Goal: Information Seeking & Learning: Learn about a topic

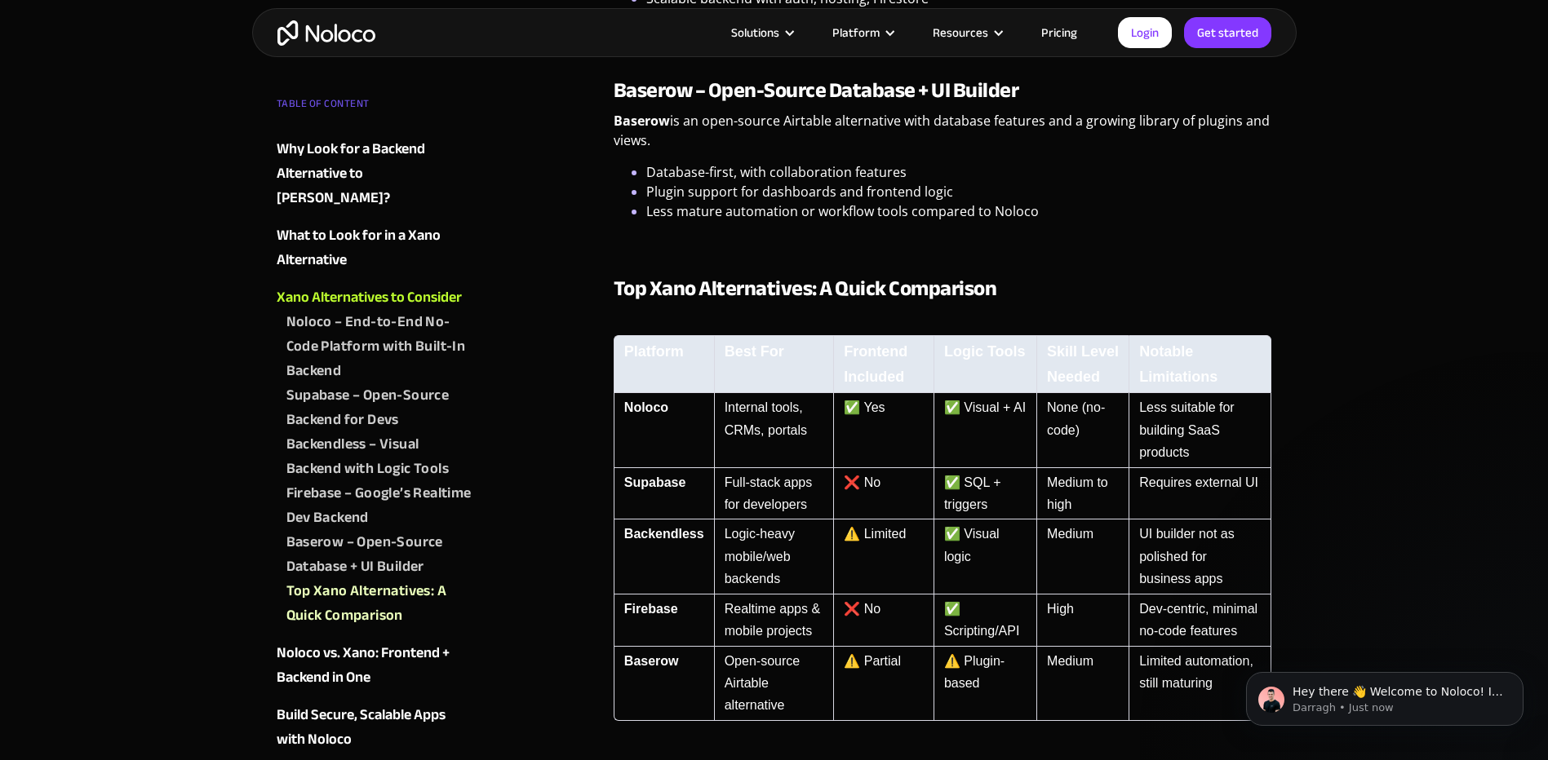
scroll to position [2774, 0]
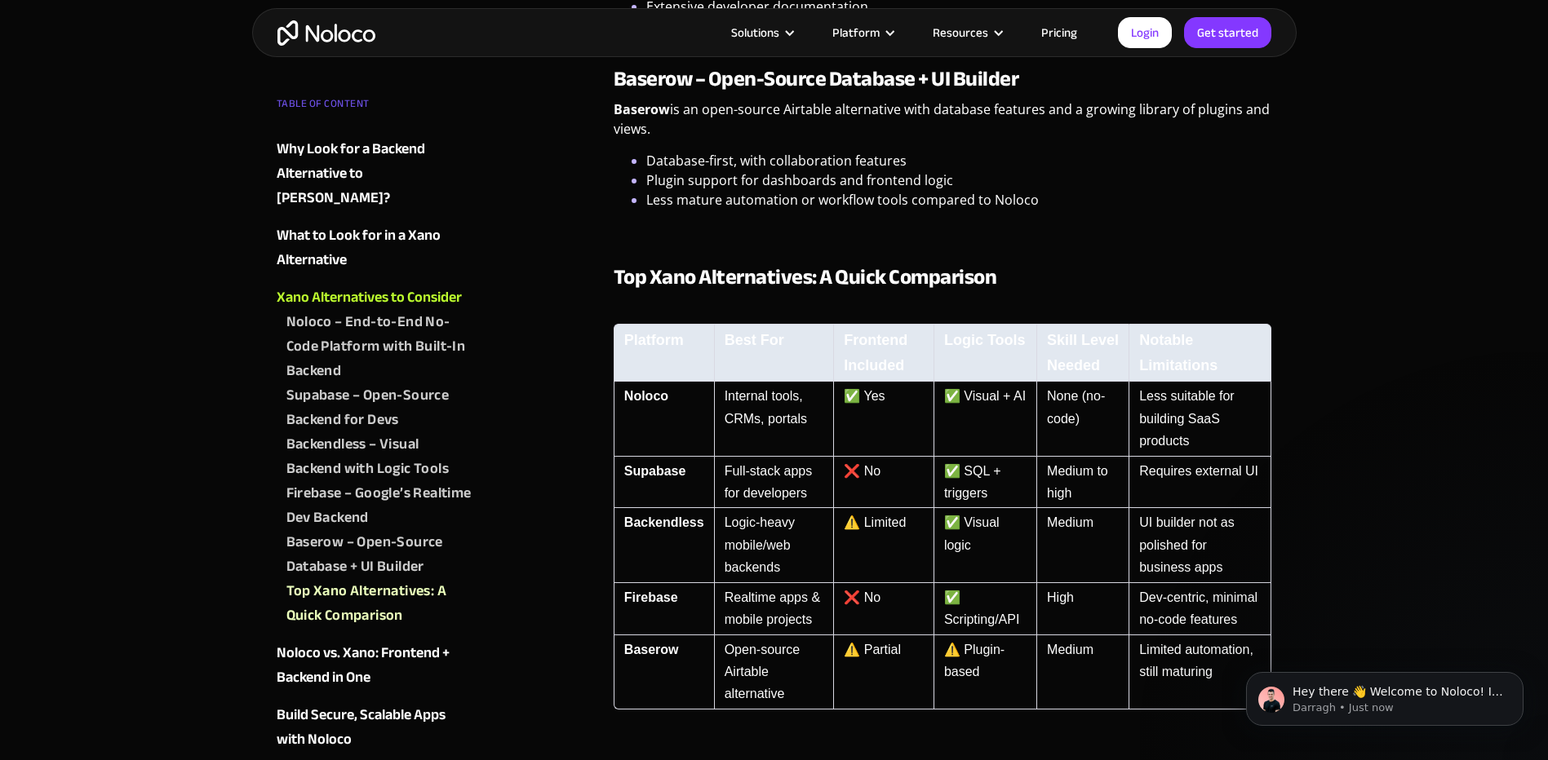
click at [1057, 33] on link "Pricing" at bounding box center [1059, 32] width 77 height 21
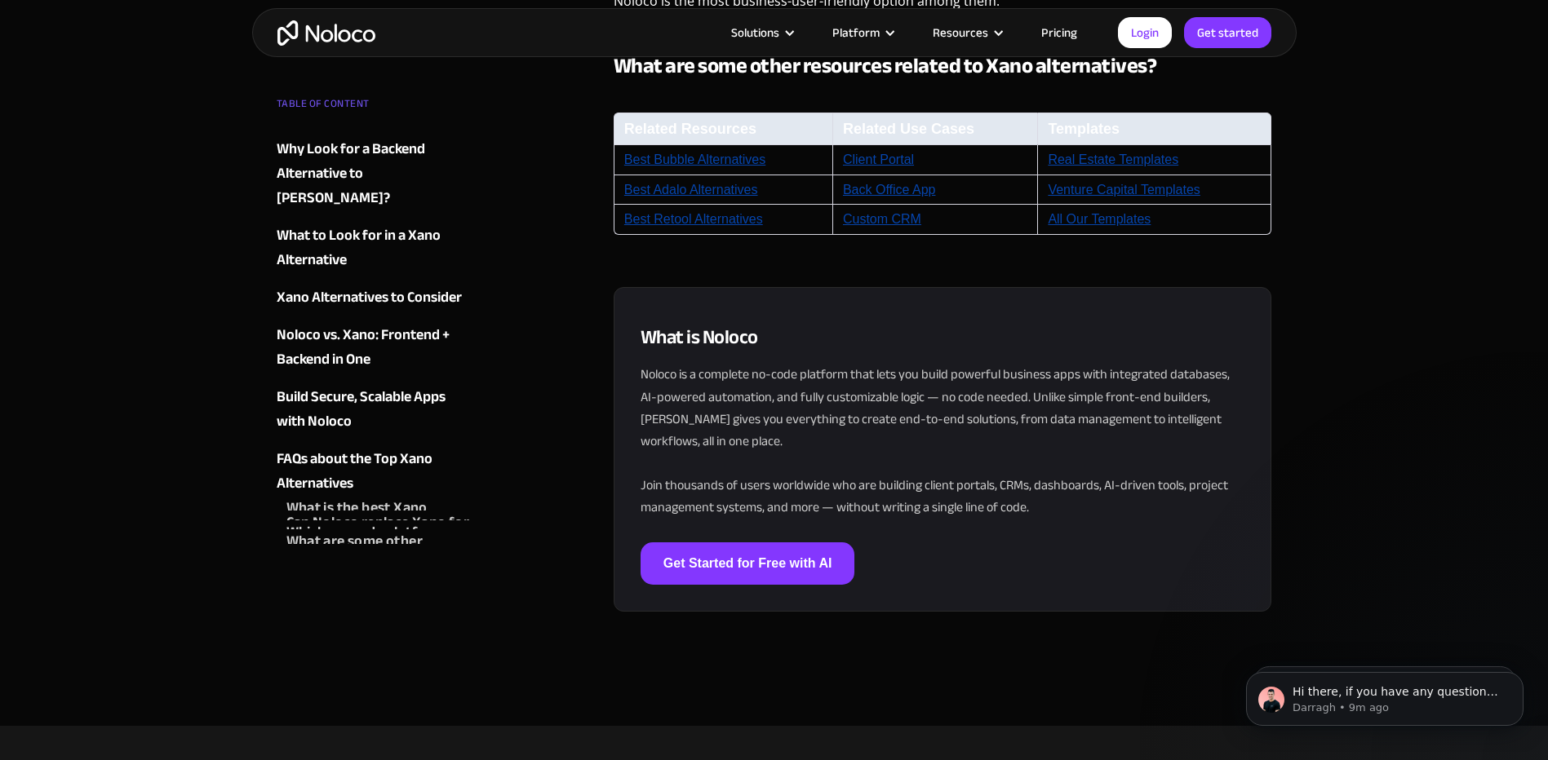
scroll to position [4732, 0]
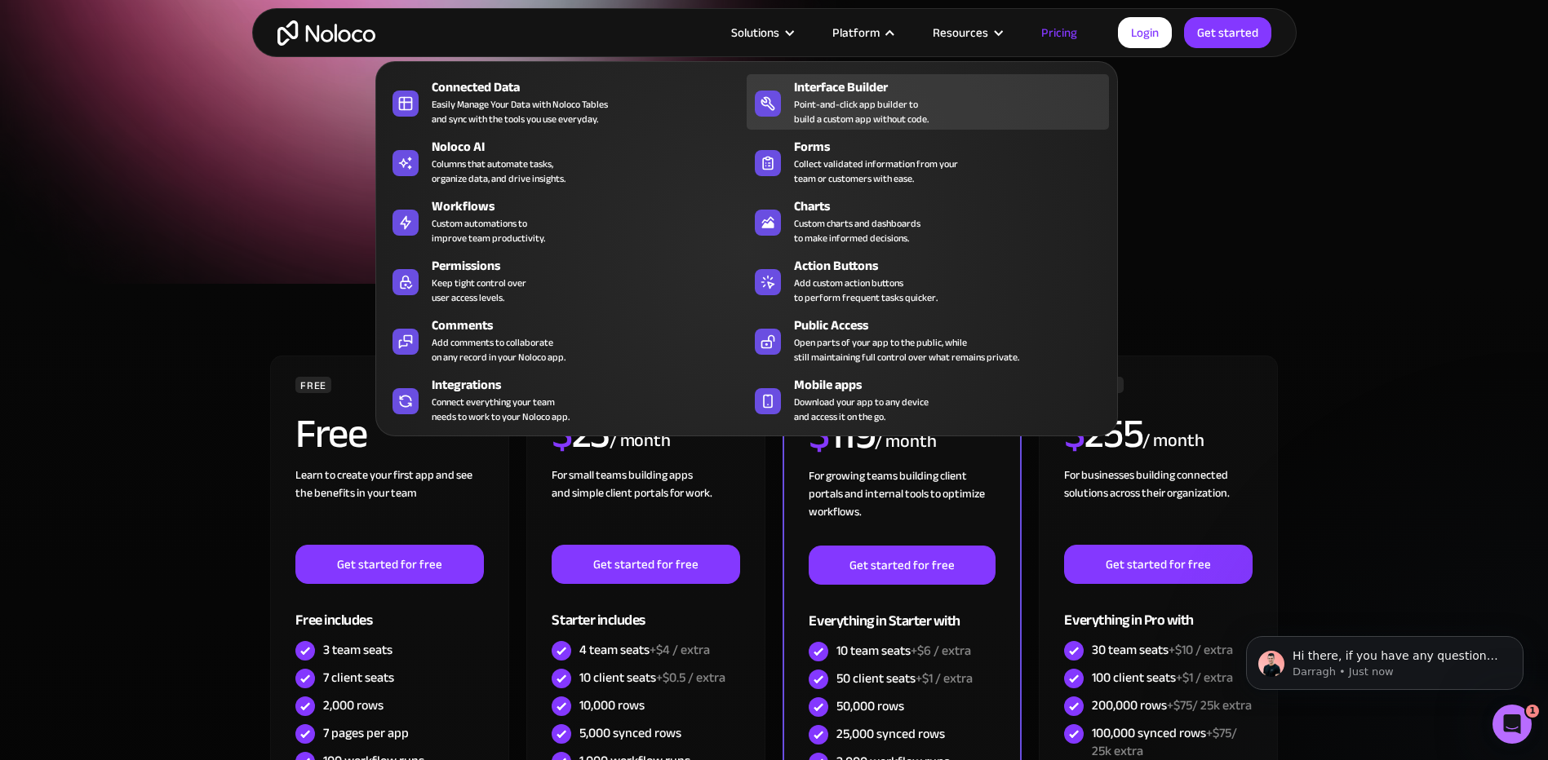
click at [895, 112] on div "Point-and-click app builder to build a custom app without code." at bounding box center [861, 111] width 135 height 29
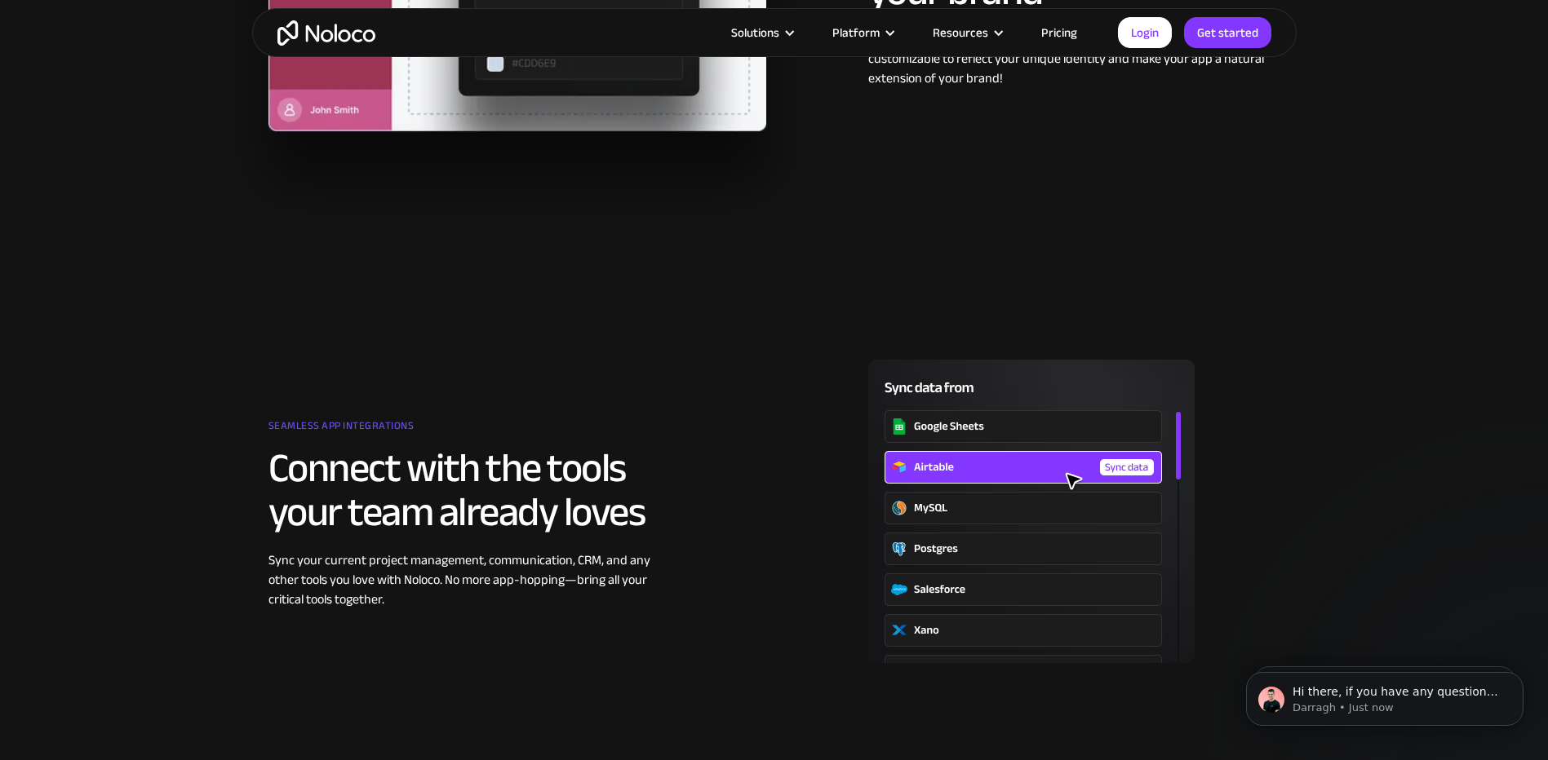
scroll to position [1795, 0]
